Goal: Information Seeking & Learning: Find specific fact

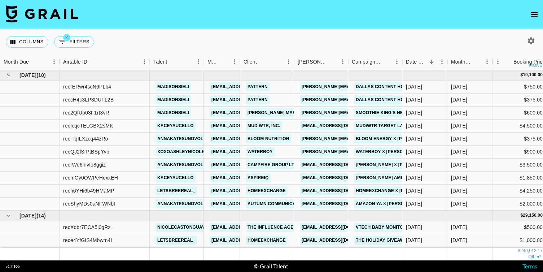
scroll to position [543, 0]
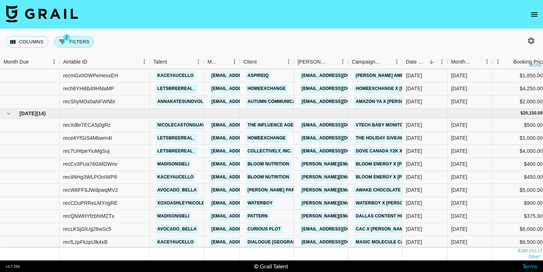
click at [68, 38] on span "2" at bounding box center [66, 37] width 7 height 7
select select "status"
select select "not"
select select "cancelled"
select select "status"
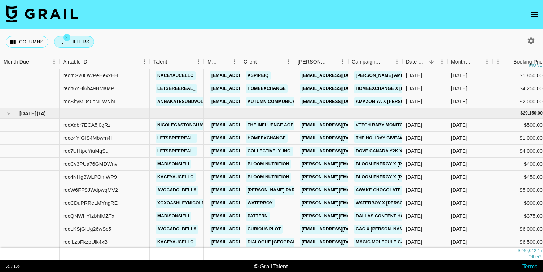
select select "not"
select select "declined"
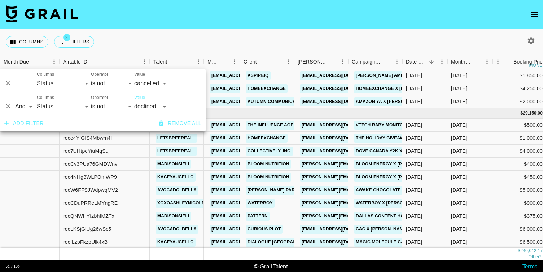
click at [5, 124] on icon "button" at bounding box center [6, 123] width 7 height 7
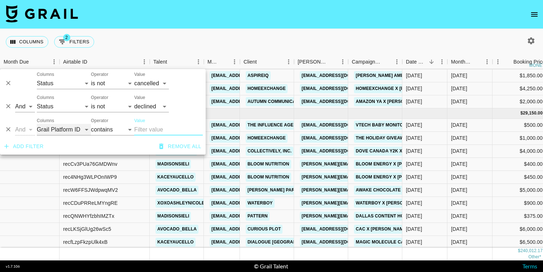
click at [68, 132] on select "Grail Platform ID Airtable ID Talent Manager Client [PERSON_NAME] Campaign (Typ…" at bounding box center [64, 130] width 54 height 12
select select "talentName"
click at [148, 127] on input "Value" at bounding box center [168, 130] width 69 height 12
type input "a"
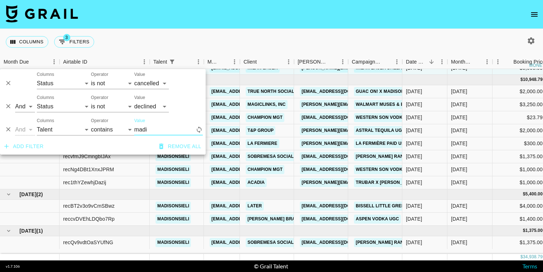
scroll to position [164, 0]
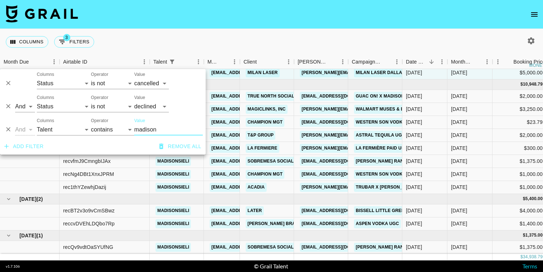
type input "madison"
click at [220, 43] on div "Columns 3 Filters + Booking" at bounding box center [271, 42] width 543 height 26
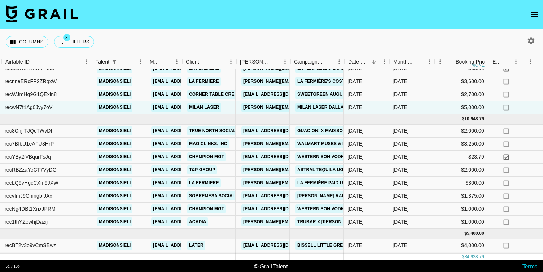
scroll to position [129, 56]
